Goal: Task Accomplishment & Management: Manage account settings

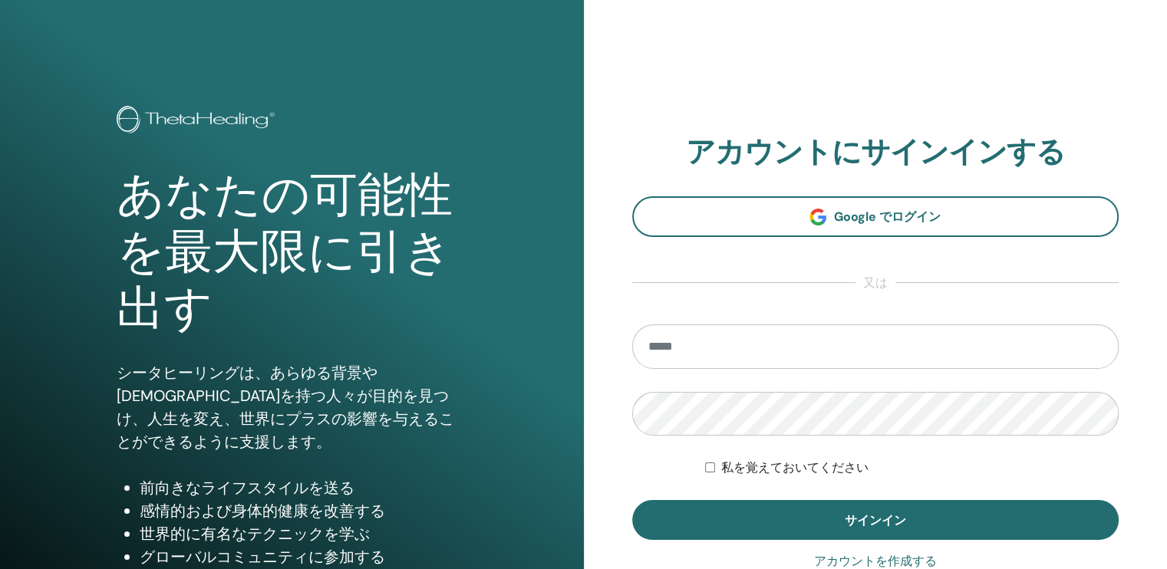
click at [851, 359] on input "email" at bounding box center [875, 346] width 487 height 44
type input "**********"
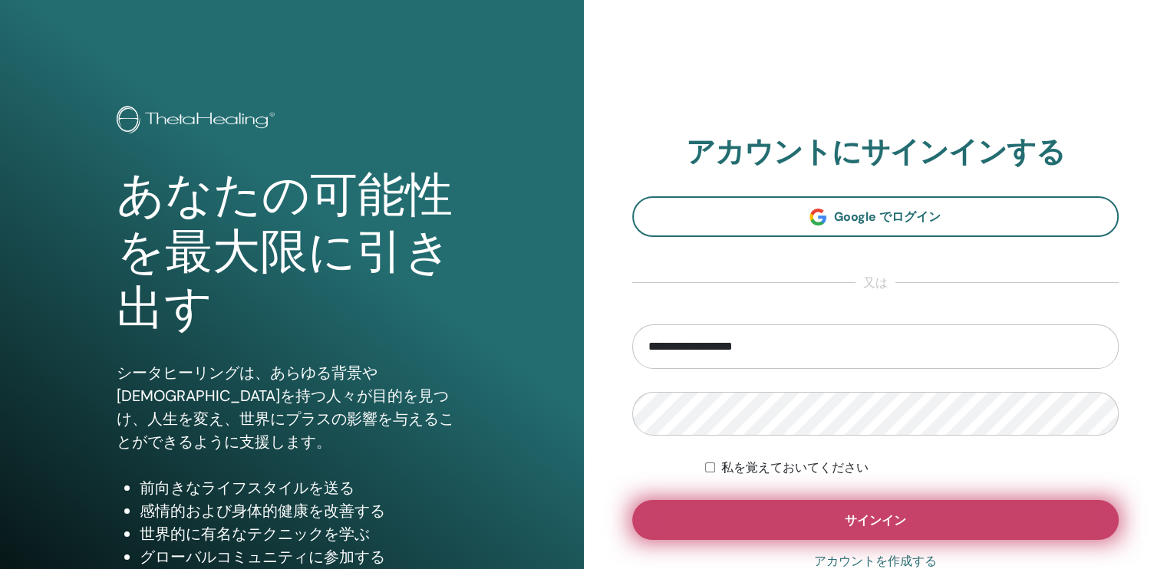
click at [850, 517] on span "サインイン" at bounding box center [875, 520] width 61 height 16
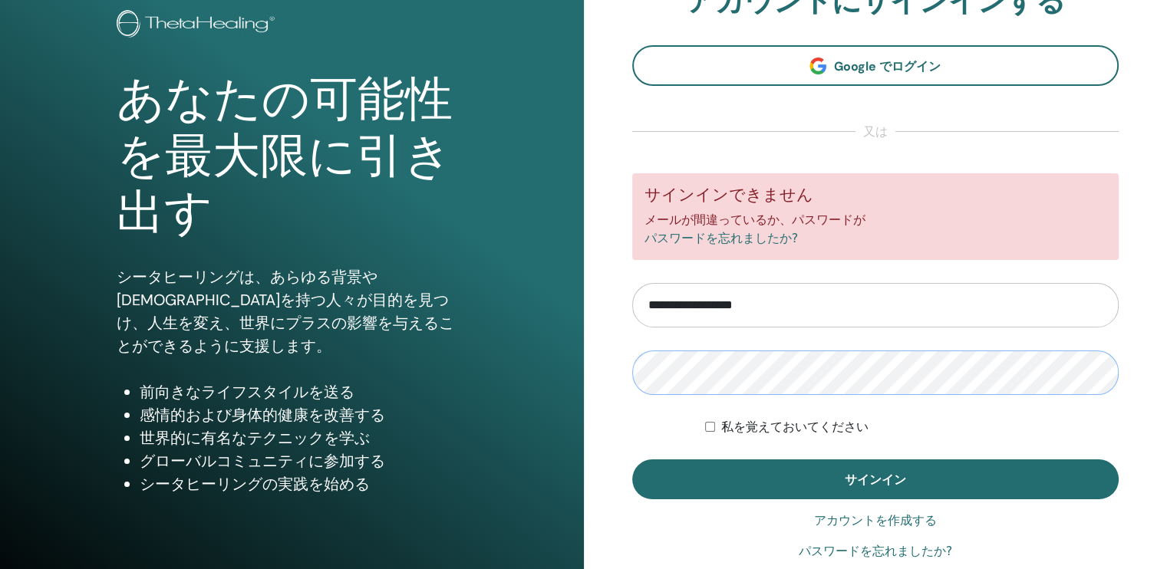
scroll to position [153, 0]
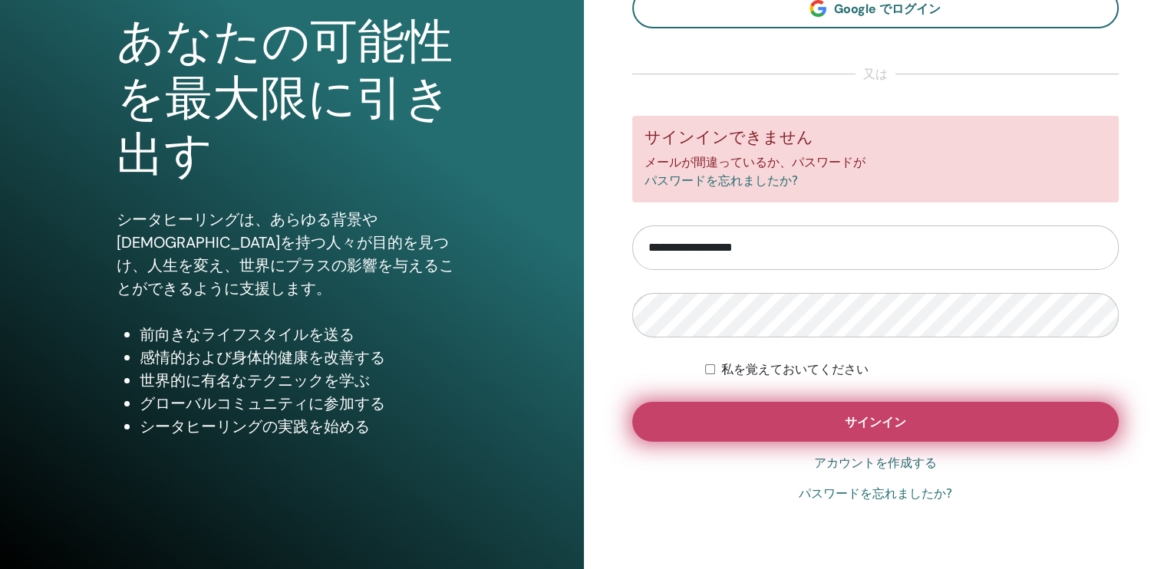
click at [886, 421] on span "サインイン" at bounding box center [875, 422] width 61 height 16
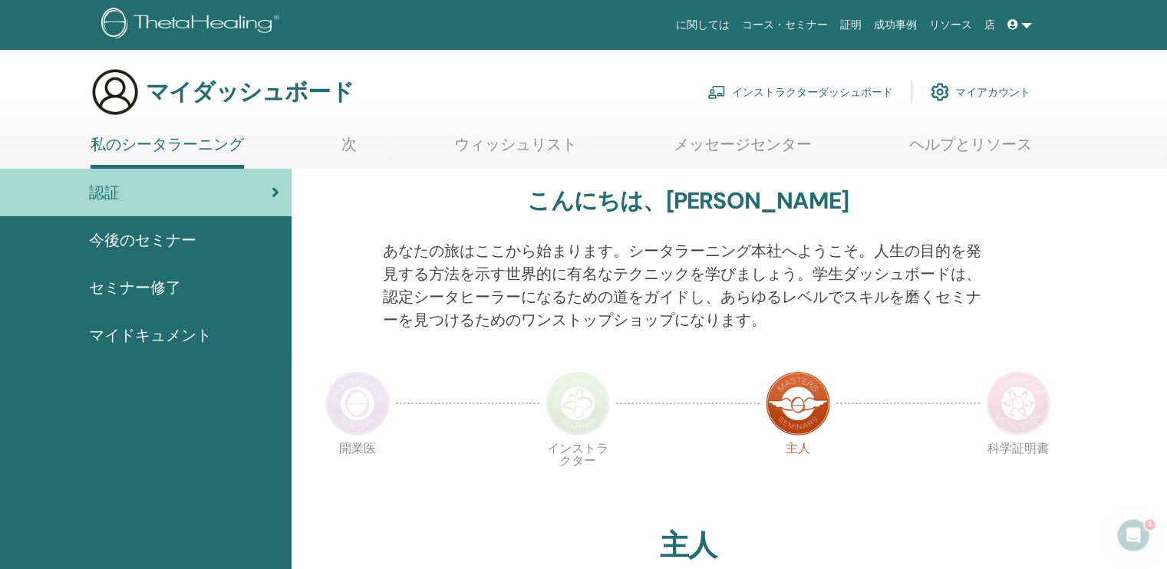
click at [140, 233] on span "今後のセミナー" at bounding box center [142, 240] width 107 height 23
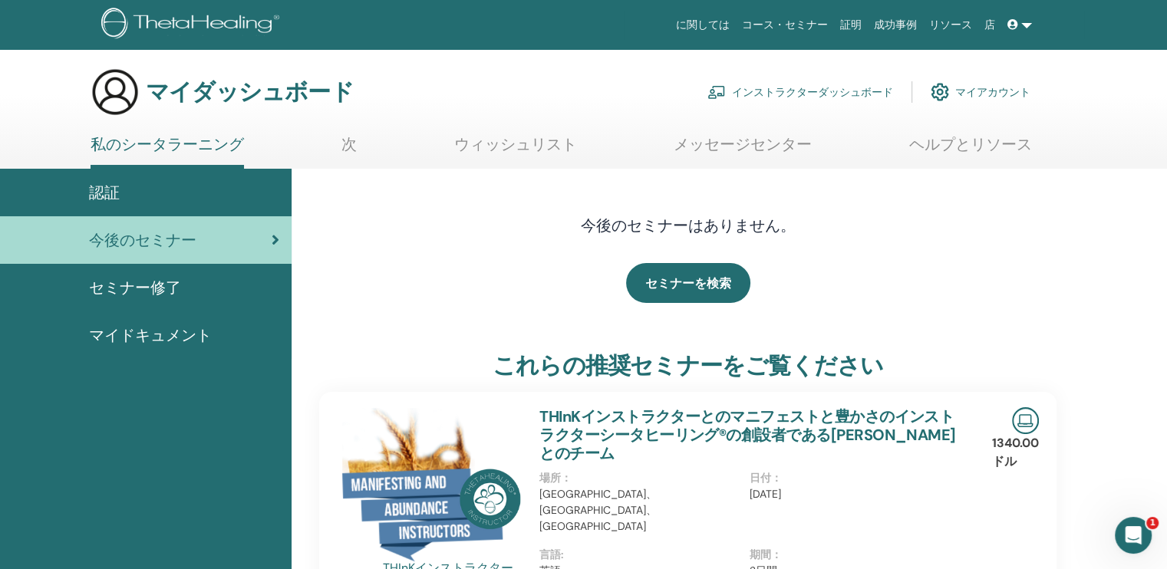
click at [775, 91] on font "インストラクターダッシュボード" at bounding box center [812, 92] width 161 height 14
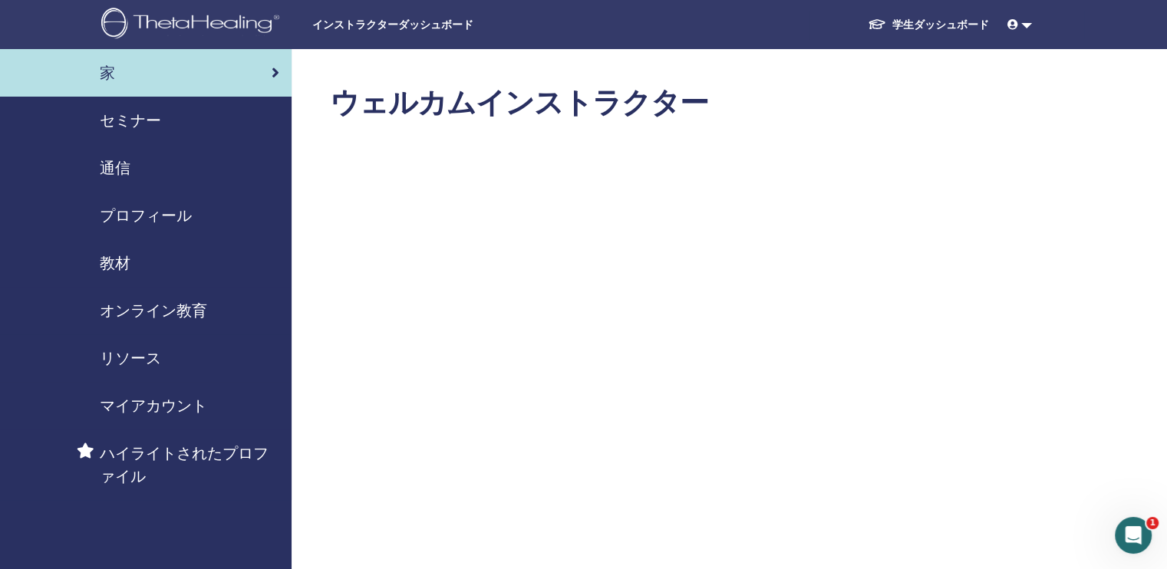
click at [127, 116] on span "セミナー" at bounding box center [130, 120] width 61 height 23
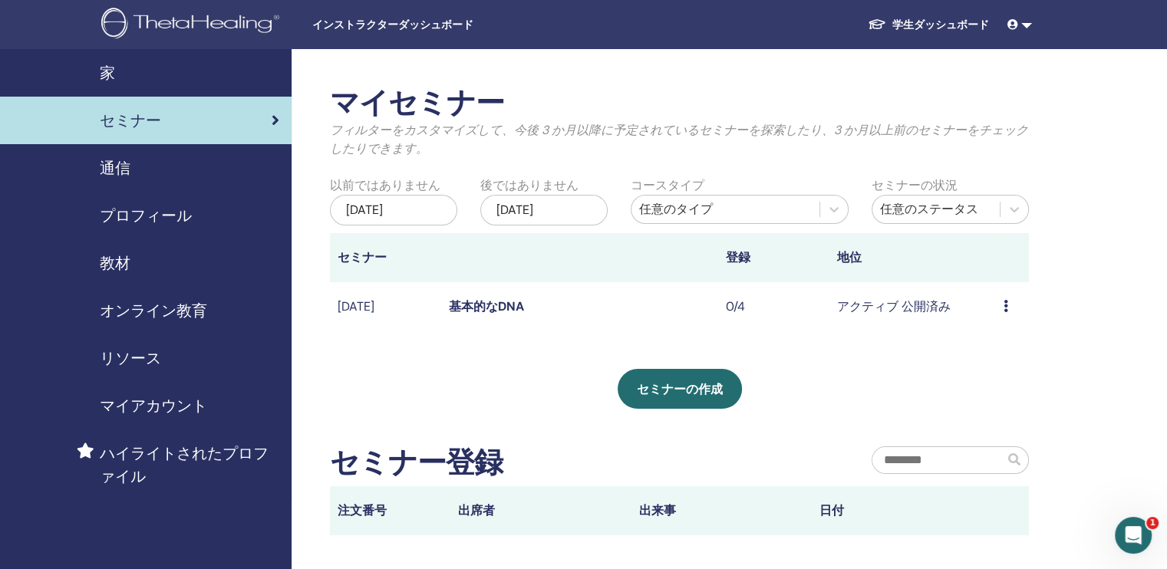
click at [143, 216] on span "プロフィール" at bounding box center [146, 215] width 92 height 23
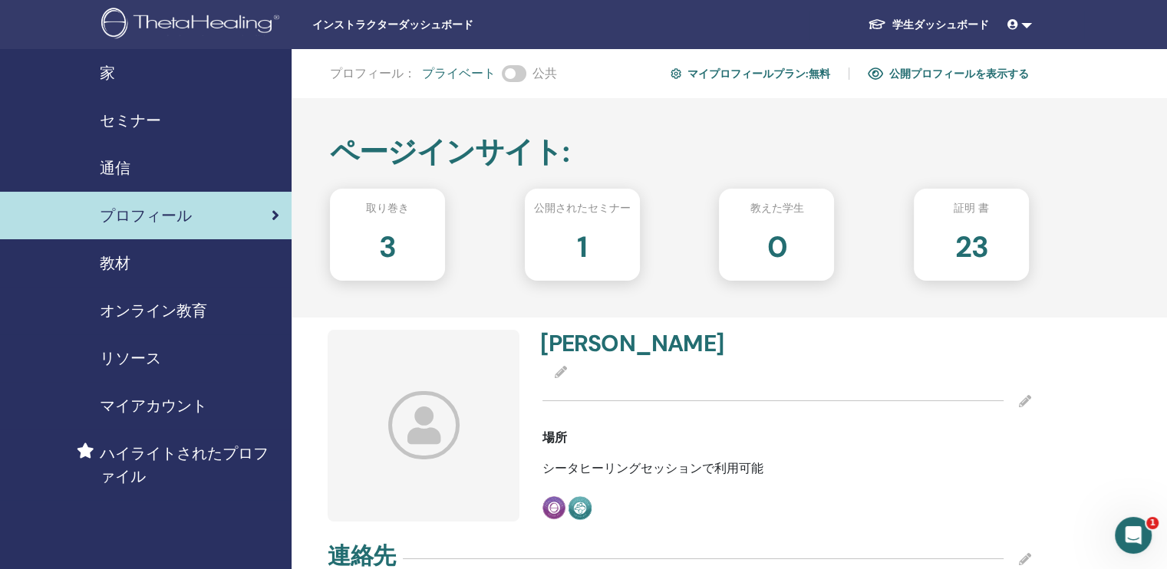
click at [140, 403] on span "マイアカウント" at bounding box center [153, 405] width 107 height 23
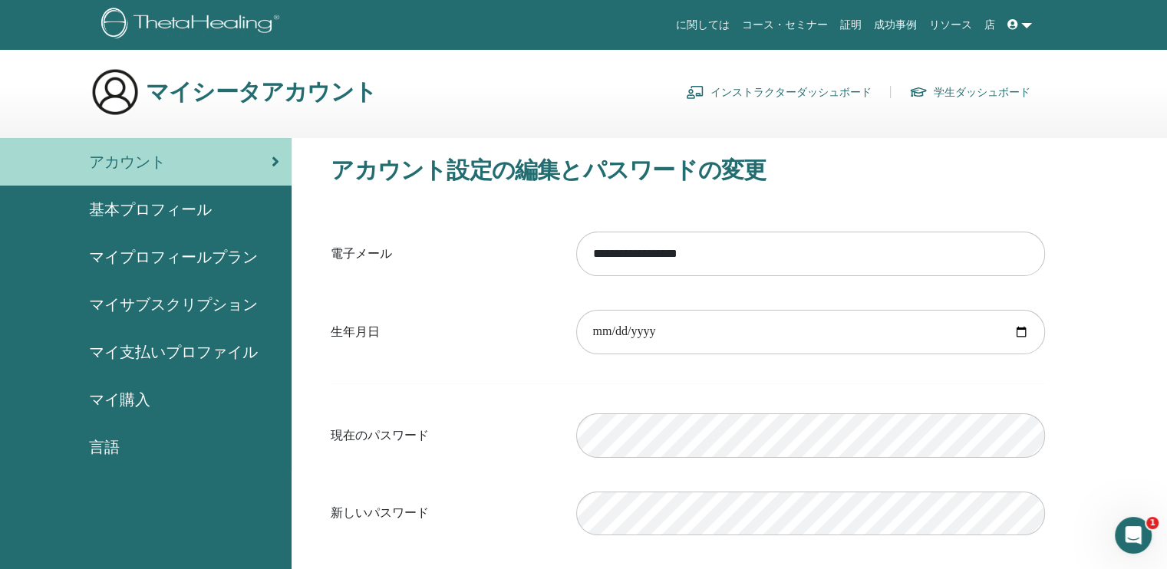
click at [140, 209] on span "基本プロフィール" at bounding box center [150, 209] width 123 height 23
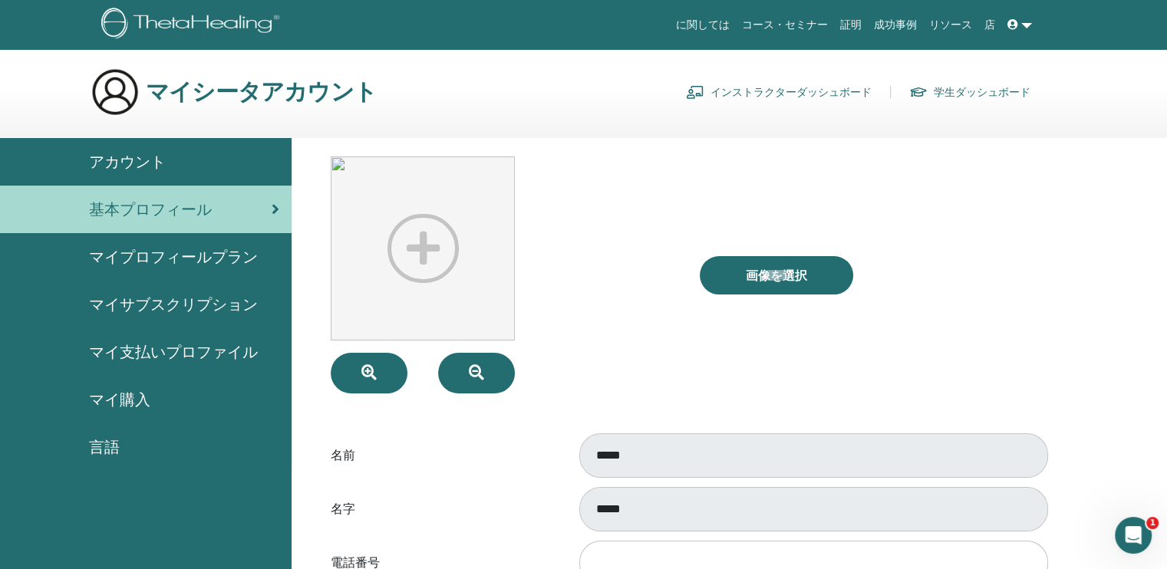
click at [164, 347] on span "マイ支払いプロファイル" at bounding box center [173, 352] width 169 height 23
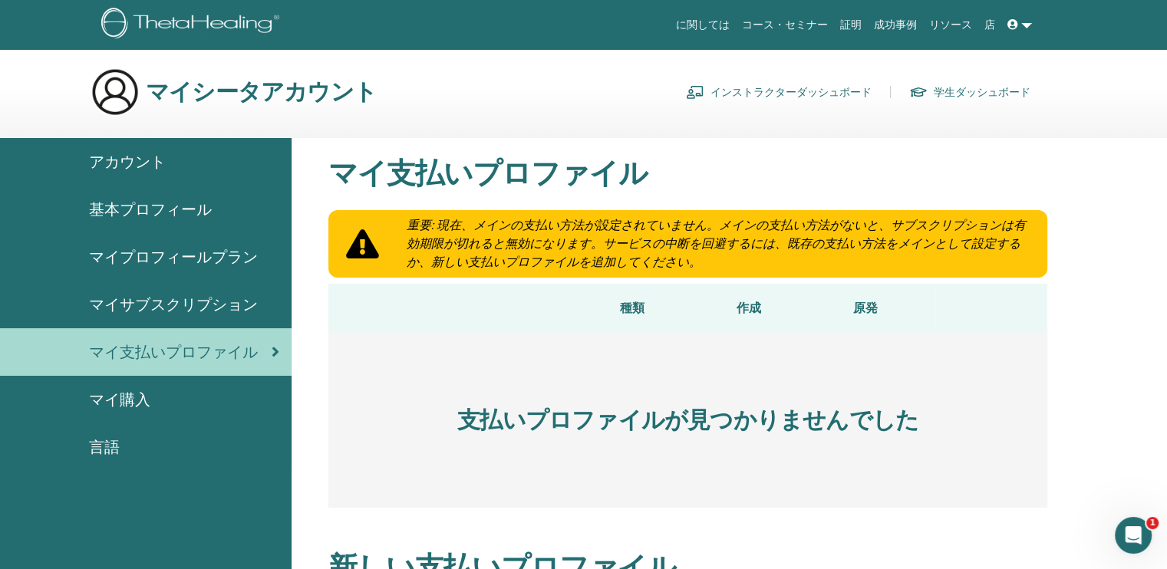
click at [107, 440] on span "言語" at bounding box center [104, 447] width 31 height 23
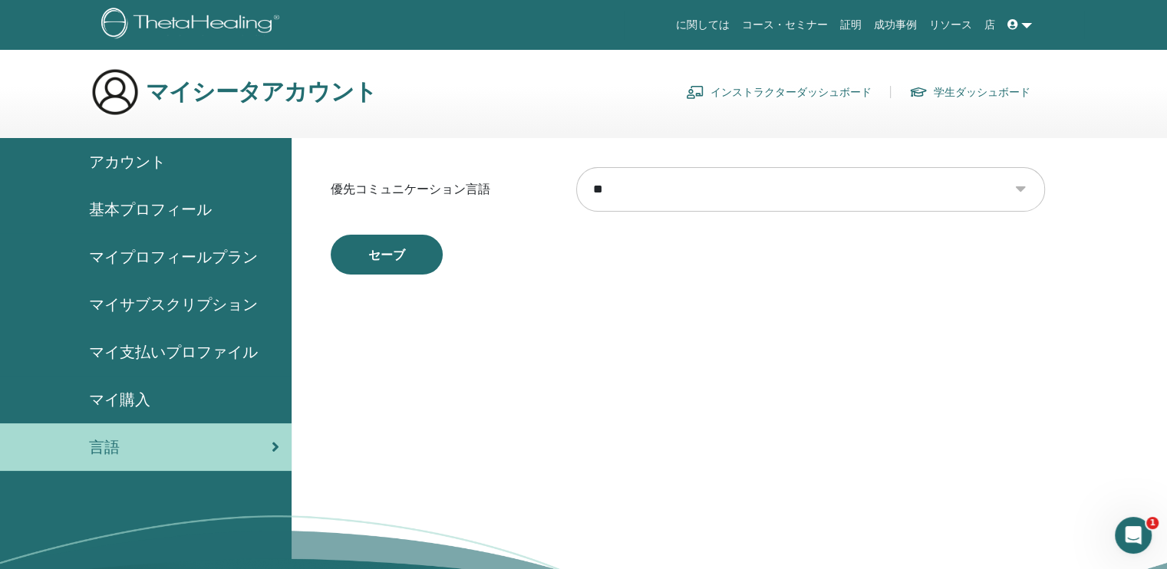
click at [125, 159] on span "アカウント" at bounding box center [127, 161] width 77 height 23
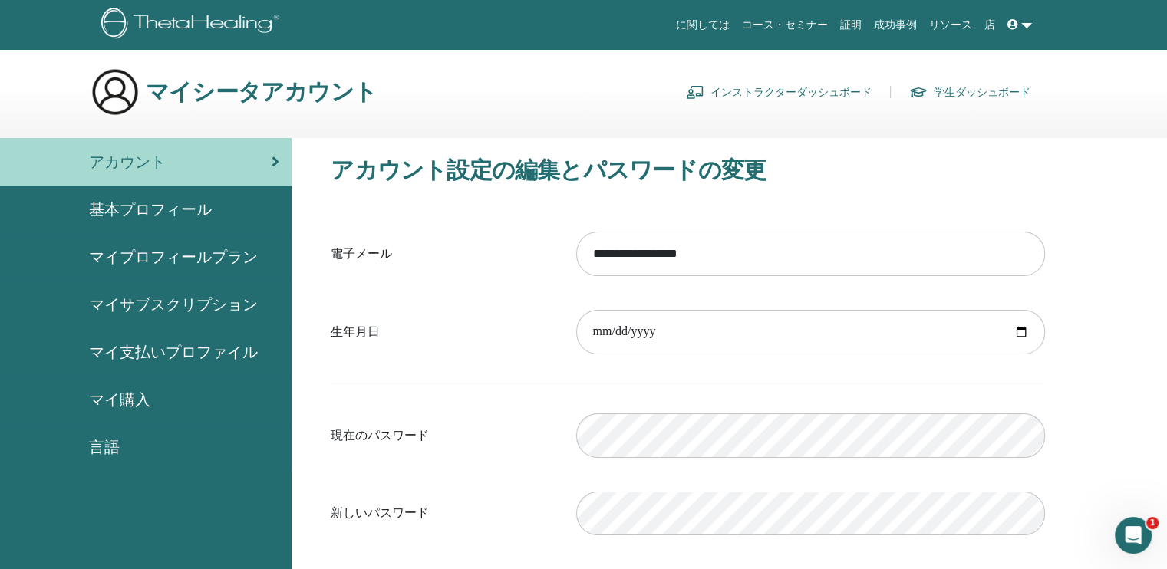
click at [950, 94] on font "学生ダッシュボード" at bounding box center [982, 92] width 97 height 14
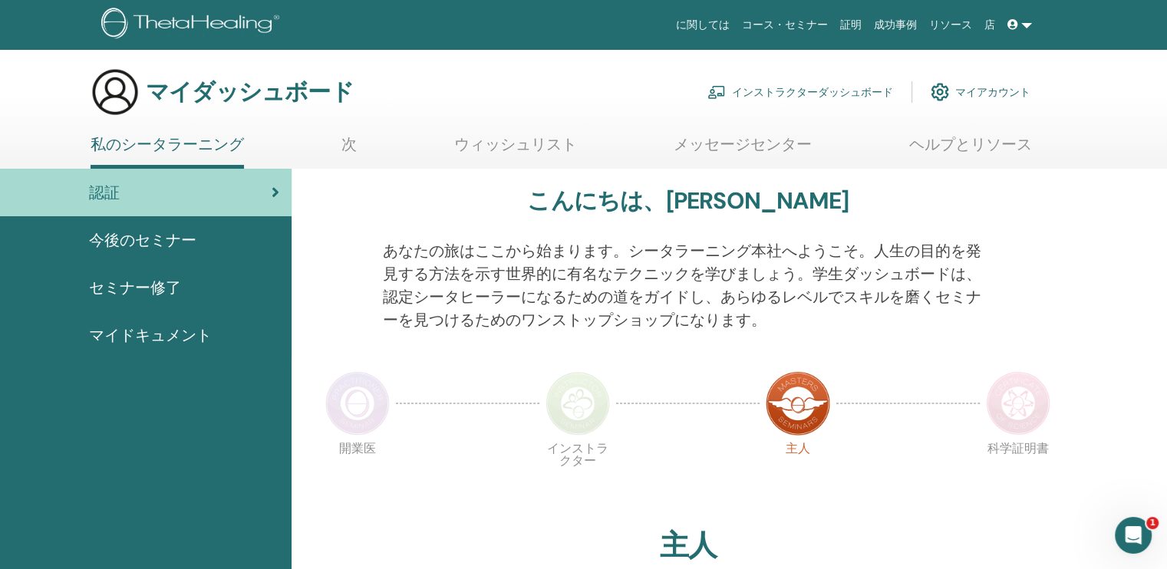
click at [999, 92] on font "マイアカウント" at bounding box center [992, 92] width 75 height 14
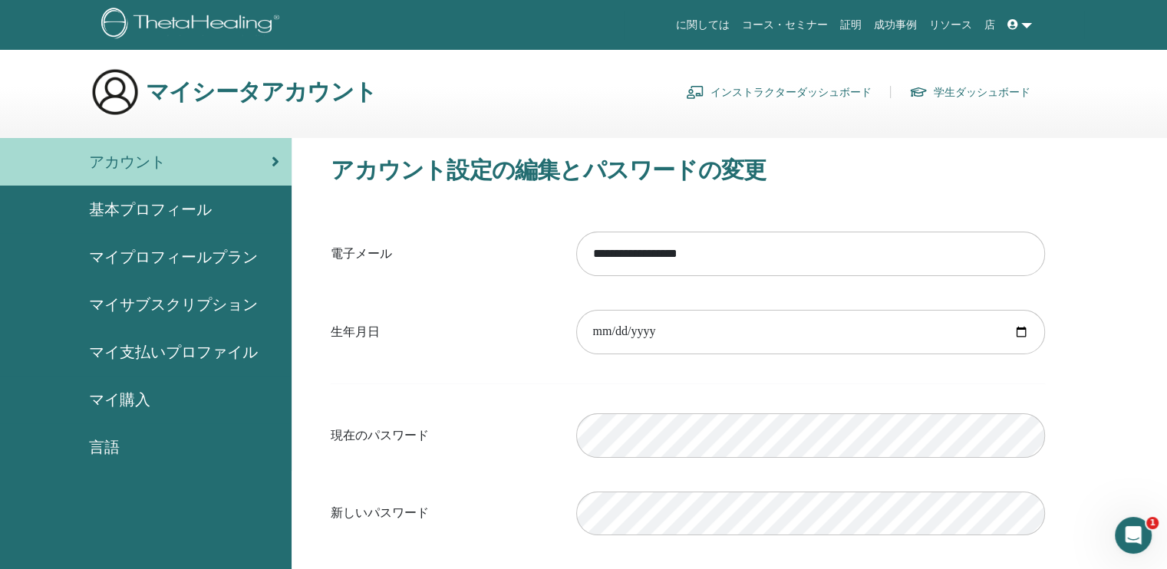
click at [137, 203] on span "基本プロフィール" at bounding box center [150, 209] width 123 height 23
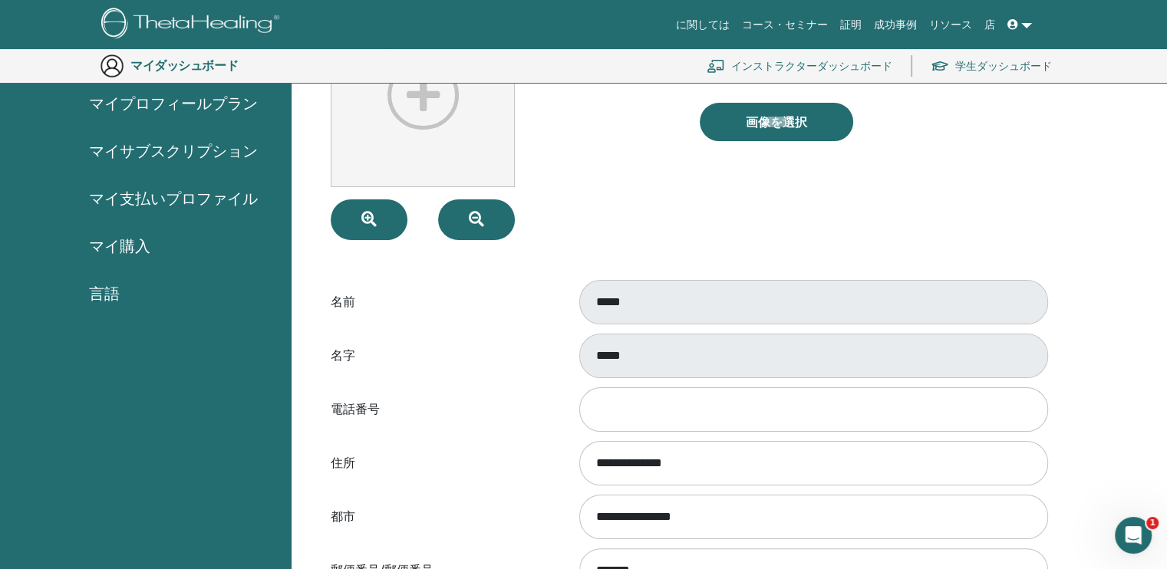
scroll to position [264, 0]
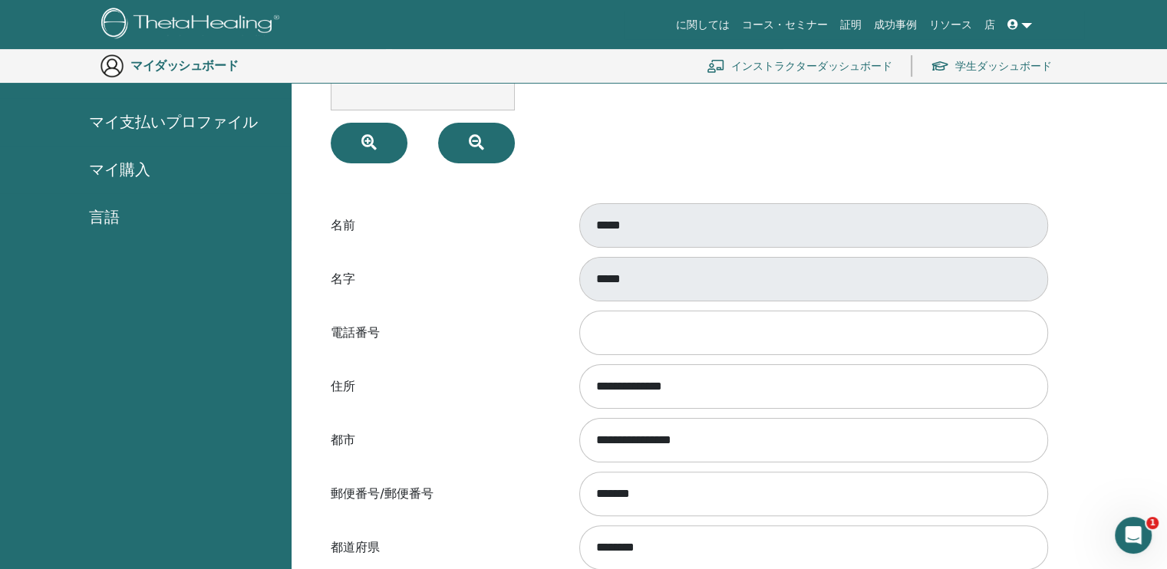
click at [865, 22] on link "証明" at bounding box center [851, 25] width 34 height 28
